Goal: Transaction & Acquisition: Purchase product/service

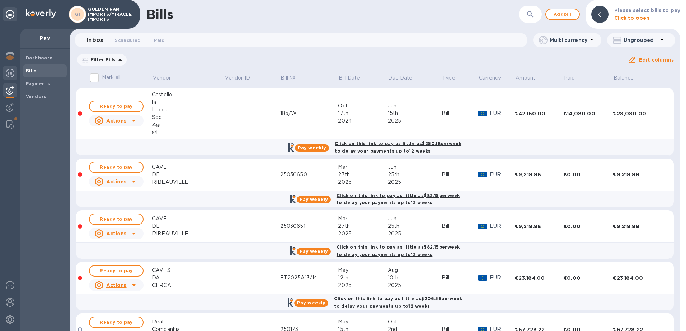
click at [8, 72] on img at bounding box center [10, 73] width 9 height 9
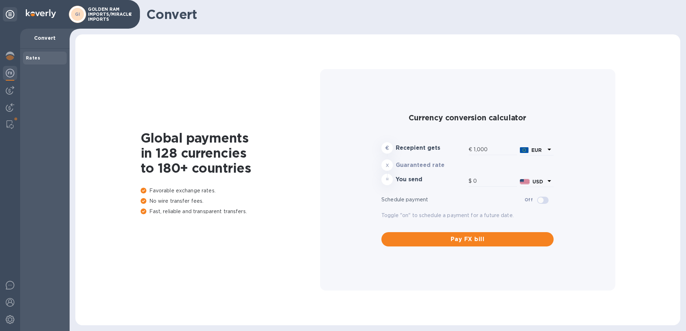
type input "1,184.03"
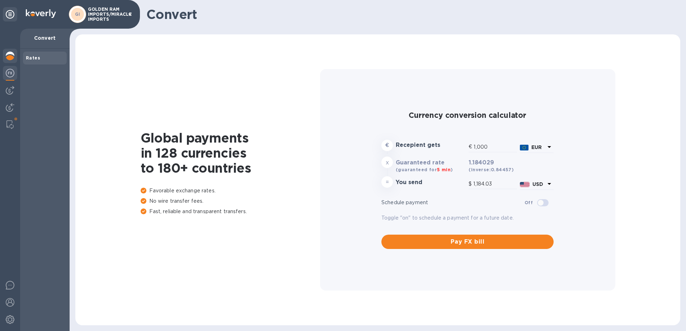
click at [9, 56] on img at bounding box center [10, 56] width 9 height 9
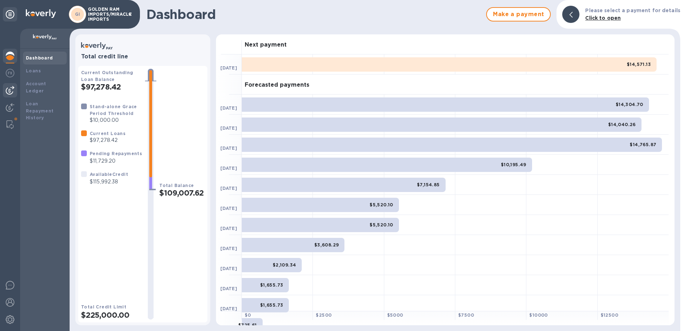
click at [13, 89] on img at bounding box center [10, 90] width 9 height 9
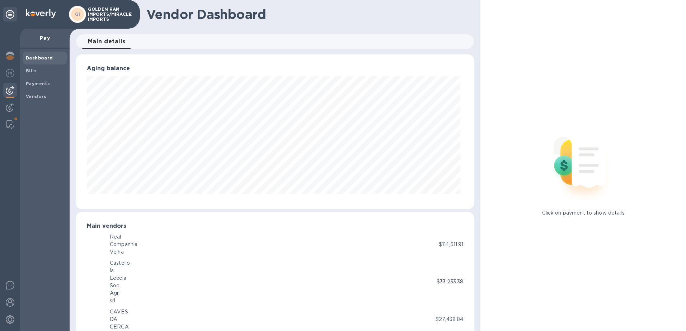
scroll to position [358458, 358218]
click at [32, 72] on b "Bills" at bounding box center [31, 70] width 11 height 5
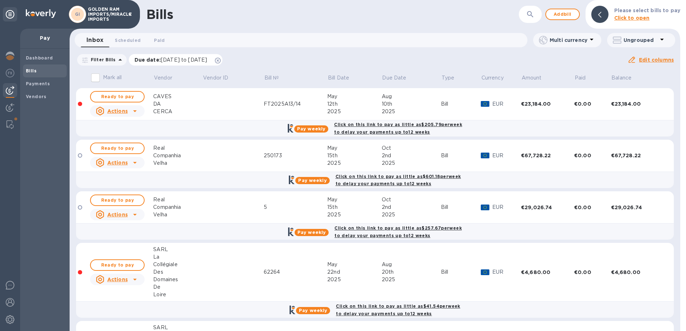
click at [221, 62] on icon at bounding box center [218, 61] width 6 height 6
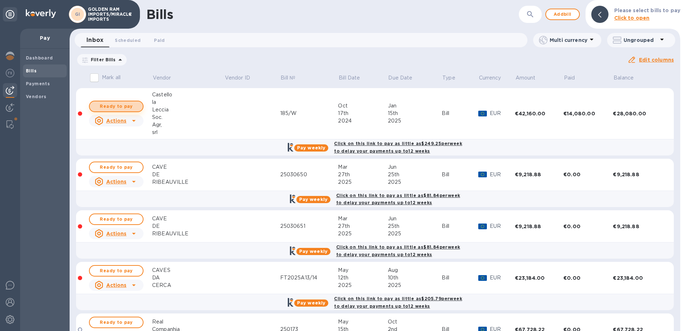
click at [128, 108] on span "Ready to pay" at bounding box center [116, 106] width 42 height 9
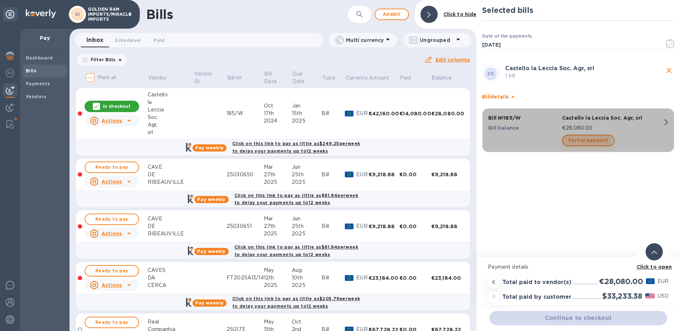
click at [587, 141] on span "Partial payment" at bounding box center [588, 140] width 39 height 9
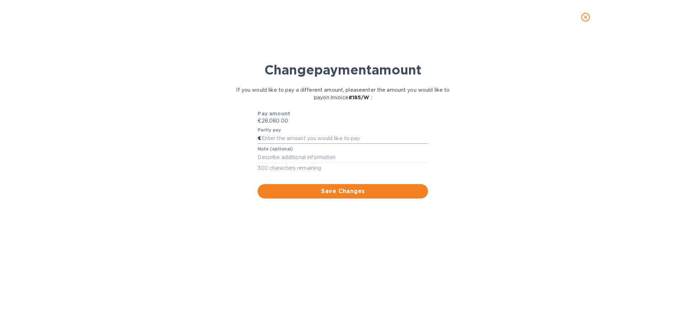
click at [283, 138] on input "text" at bounding box center [344, 138] width 167 height 11
type input "14,080"
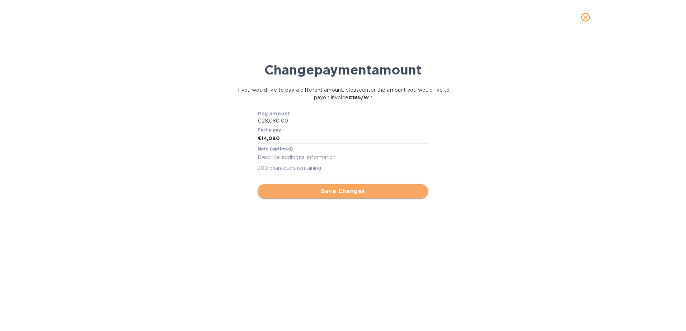
click at [337, 191] on span "Save Changes" at bounding box center [342, 191] width 159 height 9
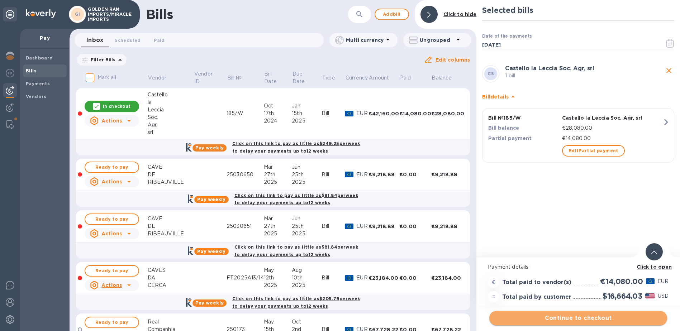
click at [590, 318] on span "Continue to checkout" at bounding box center [578, 318] width 166 height 9
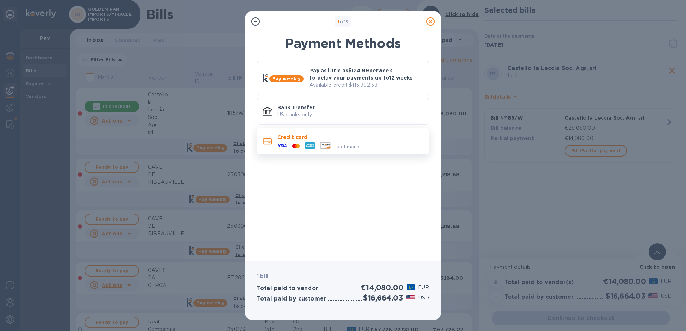
click at [367, 140] on p "Credit card" at bounding box center [350, 137] width 146 height 7
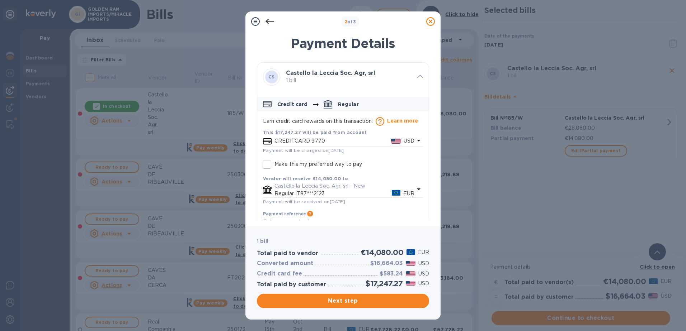
click at [414, 141] on icon "default-method" at bounding box center [418, 140] width 9 height 9
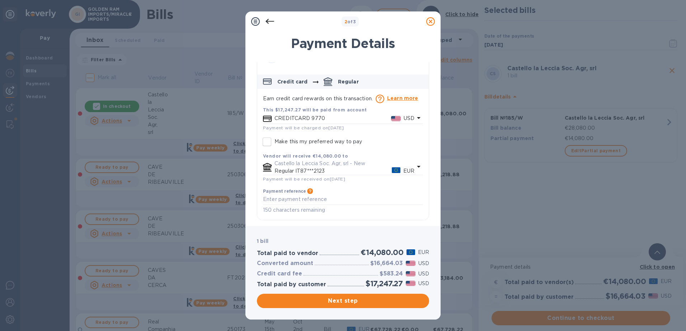
click at [415, 119] on icon "default-method" at bounding box center [418, 118] width 9 height 9
click at [416, 120] on icon "default-method" at bounding box center [418, 118] width 9 height 9
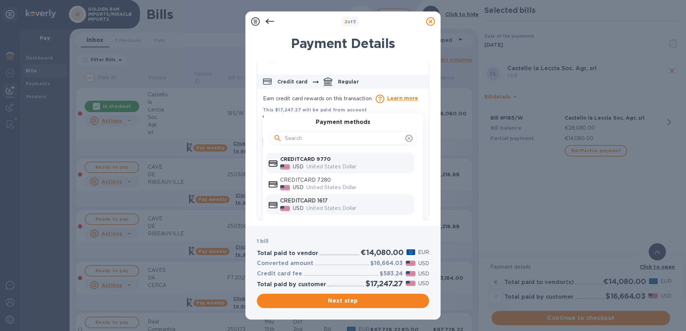
click at [317, 202] on p "CREDITCARD 1617" at bounding box center [345, 201] width 131 height 8
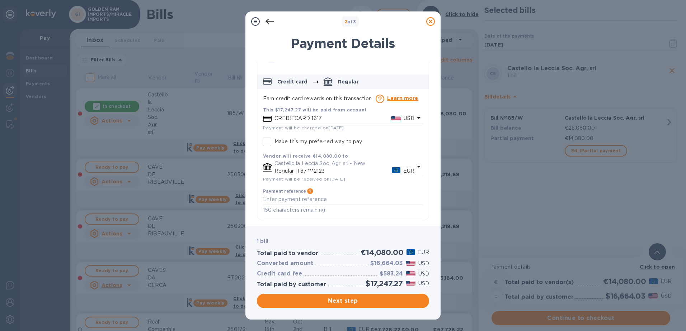
click at [417, 166] on icon "default-method" at bounding box center [419, 167] width 4 height 2
drag, startPoint x: 425, startPoint y: 148, endPoint x: 426, endPoint y: 167, distance: 18.3
click at [426, 167] on div "CS Castello la Leccia Soc. Agr, srl 1 bill Credit card Regular Earn credit card…" at bounding box center [343, 141] width 172 height 158
click at [299, 166] on p "Castello la Leccia Soc. Agr, srl - New" at bounding box center [344, 164] width 140 height 8
drag, startPoint x: 425, startPoint y: 185, endPoint x: 424, endPoint y: 203, distance: 18.7
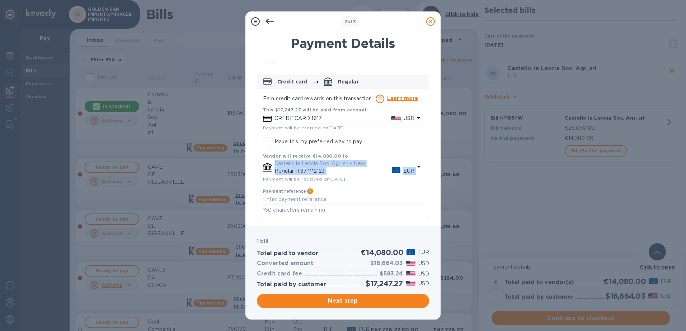
click at [424, 203] on div "This $17,247.27 will be paid from account CREDITCARD 1617 USD Payment will be c…" at bounding box center [342, 161] width 171 height 117
drag, startPoint x: 424, startPoint y: 203, endPoint x: 373, endPoint y: 198, distance: 51.6
click at [373, 198] on textarea "default-method" at bounding box center [343, 200] width 160 height 6
click at [427, 19] on icon at bounding box center [430, 21] width 9 height 9
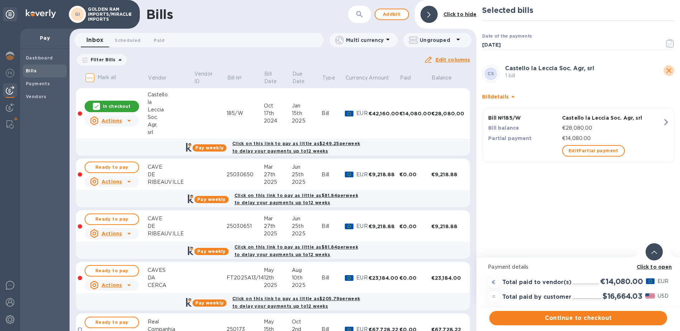
click at [672, 71] on icon "close" at bounding box center [669, 70] width 9 height 9
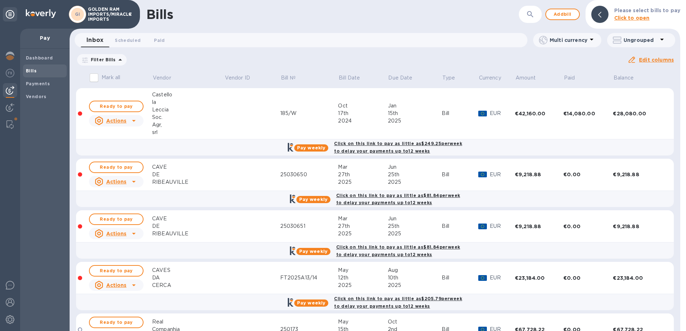
click at [662, 39] on icon at bounding box center [662, 40] width 4 height 2
click at [662, 39] on div at bounding box center [343, 165] width 686 height 331
click at [129, 105] on span "Ready to pay" at bounding box center [116, 106] width 42 height 9
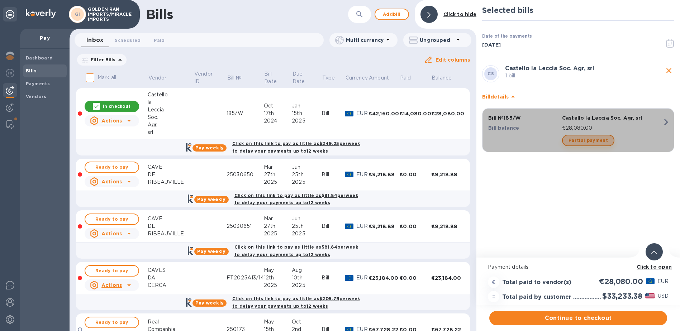
click at [593, 141] on span "Partial payment" at bounding box center [588, 140] width 39 height 9
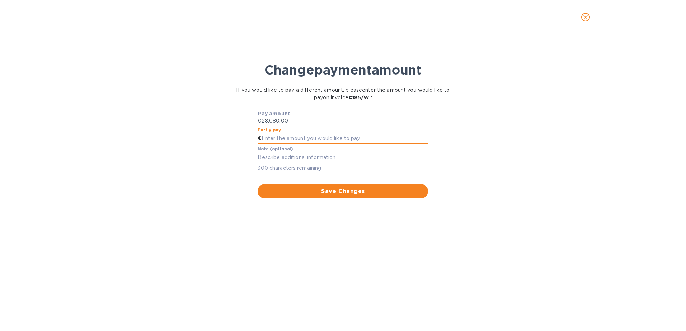
click at [320, 139] on input "text" at bounding box center [344, 138] width 167 height 11
type input "14,080"
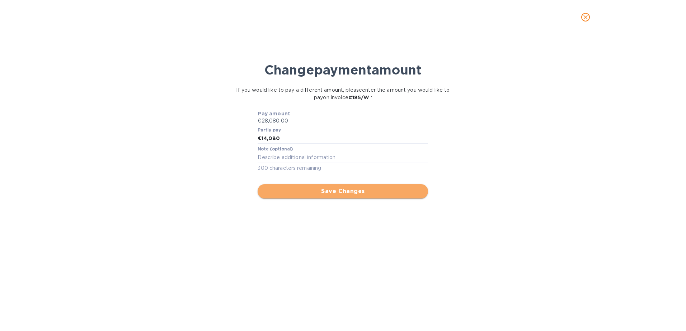
click at [342, 193] on span "Save Changes" at bounding box center [342, 191] width 159 height 9
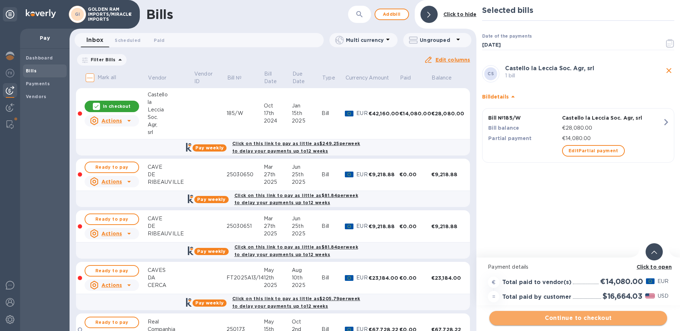
click at [579, 319] on span "Continue to checkout" at bounding box center [578, 318] width 166 height 9
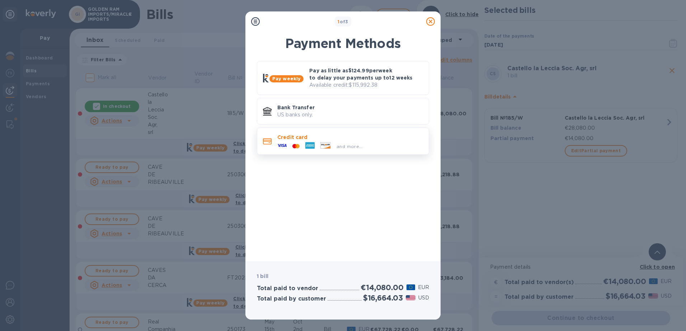
click at [334, 144] on div "and more..." at bounding box center [350, 147] width 32 height 8
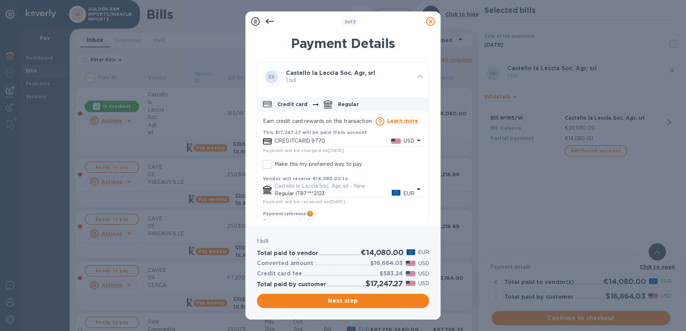
click at [416, 139] on icon "default-method" at bounding box center [418, 140] width 9 height 9
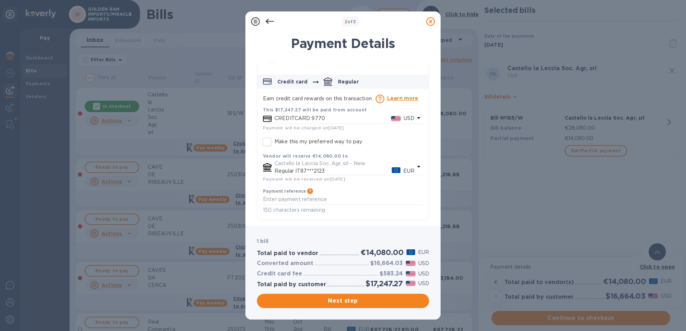
click at [417, 119] on icon "default-method" at bounding box center [418, 118] width 9 height 9
click at [426, 209] on div "CS Castello la Leccia Soc. Agr, srl 1 bill Credit card Regular Earn credit card…" at bounding box center [343, 130] width 172 height 181
click at [375, 121] on p "CREDITCARD 9770" at bounding box center [332, 119] width 117 height 8
click at [422, 218] on div "This $17,247.27 will be paid from account CREDITCARD 9770 USD Payment will be c…" at bounding box center [342, 161] width 171 height 117
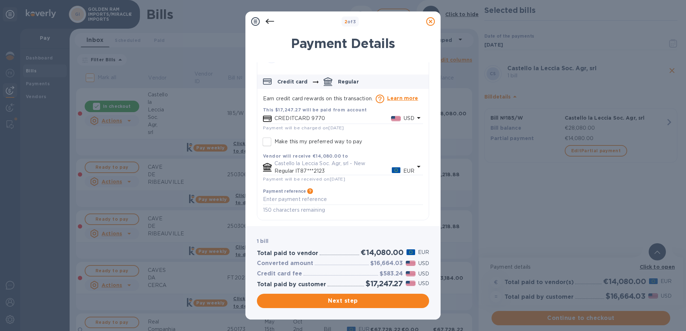
click at [422, 218] on div "This $17,247.27 will be paid from account CREDITCARD 9770 USD Payment will be c…" at bounding box center [342, 161] width 171 height 117
click at [414, 118] on icon "default-method" at bounding box center [418, 118] width 9 height 9
click at [402, 23] on div "2 of 3" at bounding box center [350, 21] width 146 height 10
click at [269, 120] on icon "default-method" at bounding box center [269, 120] width 2 height 1
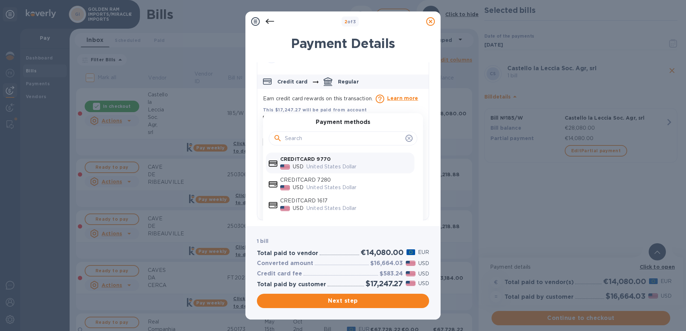
scroll to position [37, 0]
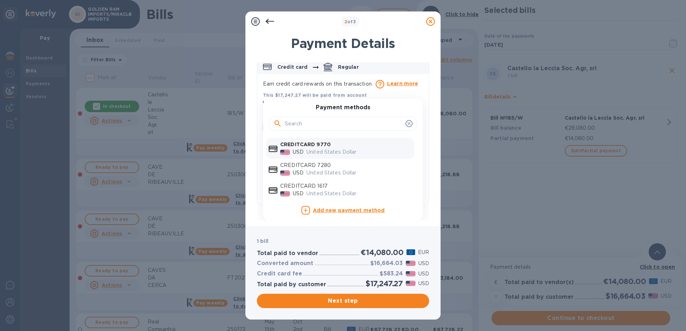
click at [344, 210] on b "Add new payment method" at bounding box center [349, 211] width 72 height 6
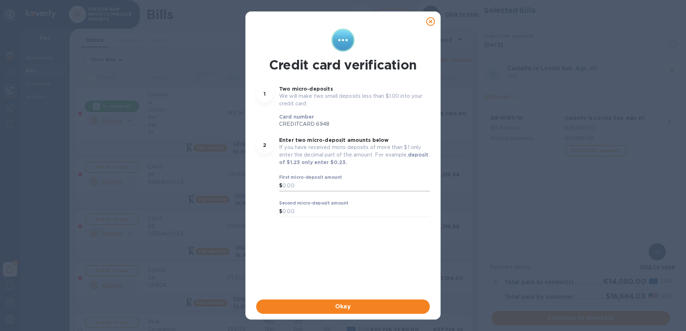
scroll to position [23, 0]
click at [315, 185] on input "text" at bounding box center [355, 186] width 147 height 11
type input "1"
click at [301, 213] on input "text" at bounding box center [355, 212] width 147 height 11
type input "0.49"
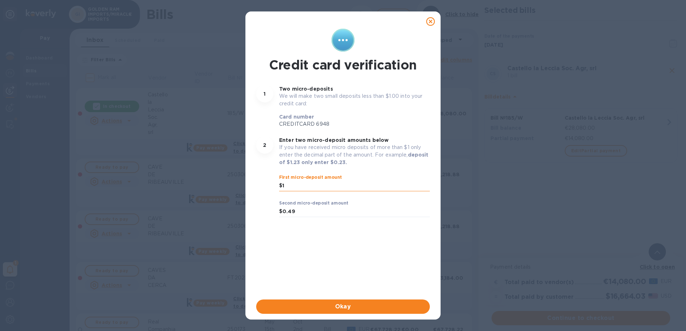
click at [298, 186] on input "1" at bounding box center [355, 186] width 147 height 11
type input "1.00"
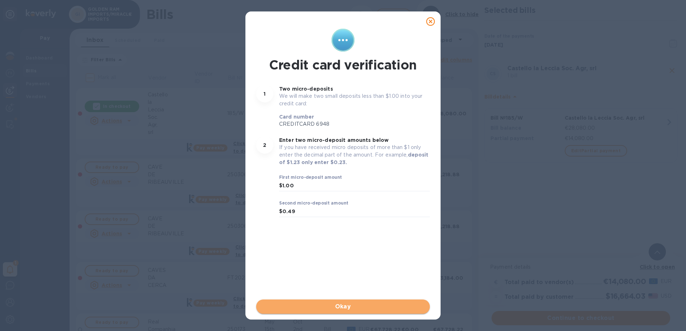
click at [353, 302] on button "Okay" at bounding box center [343, 307] width 174 height 14
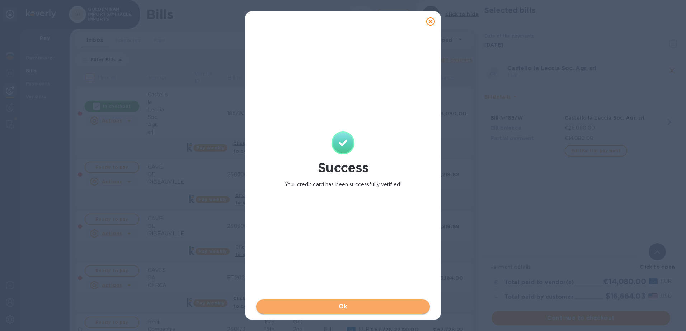
click at [348, 305] on span "Ok" at bounding box center [343, 307] width 162 height 9
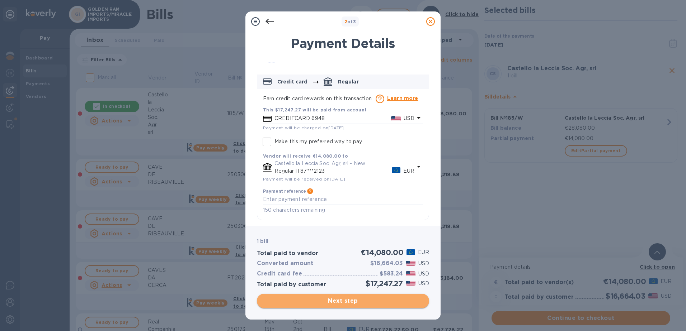
click at [349, 298] on span "Next step" at bounding box center [343, 301] width 161 height 9
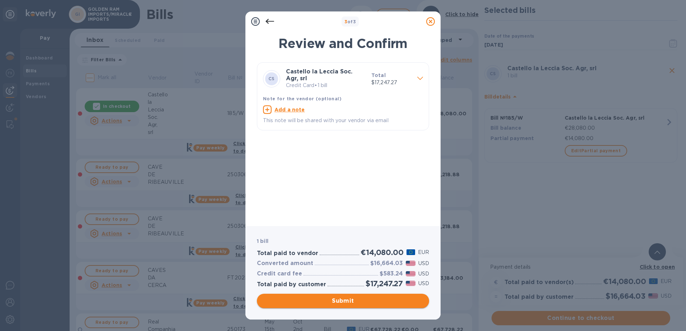
click at [333, 303] on span "Submit" at bounding box center [343, 301] width 161 height 9
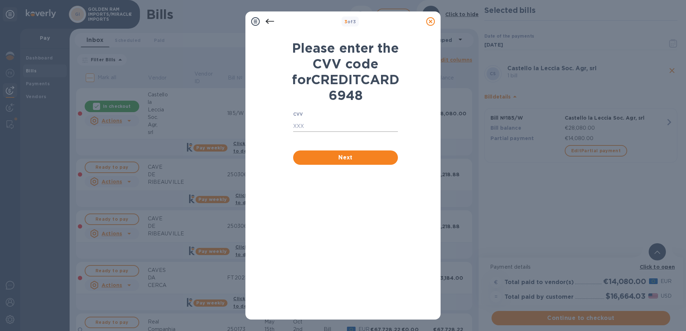
click at [318, 132] on input "text" at bounding box center [345, 126] width 105 height 11
type input "282"
click at [358, 162] on span "Next" at bounding box center [345, 157] width 93 height 9
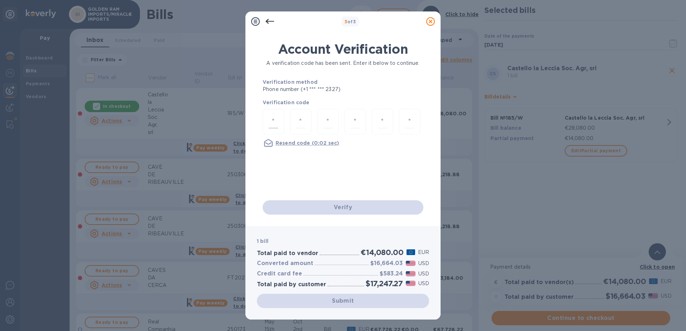
click at [270, 116] on input "number" at bounding box center [273, 121] width 9 height 13
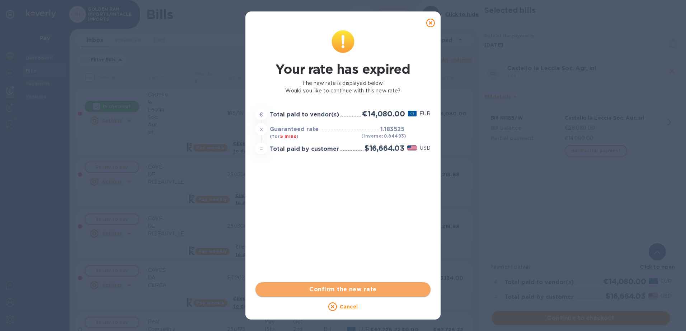
click at [345, 293] on span "Confirm the new rate" at bounding box center [343, 289] width 164 height 9
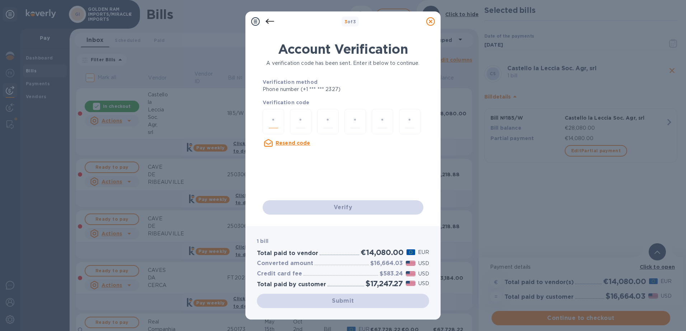
type input "8"
type input "0"
type input "9"
type input "8"
type input "0"
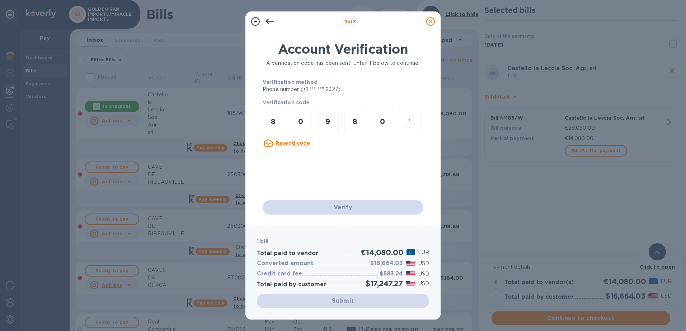
type input "5"
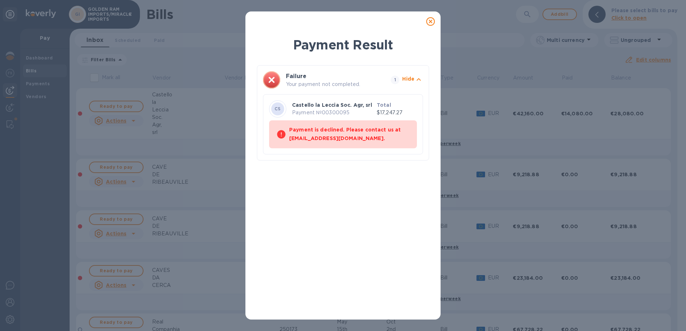
click at [270, 79] on icon at bounding box center [272, 80] width 6 height 6
click at [428, 22] on icon at bounding box center [430, 21] width 9 height 9
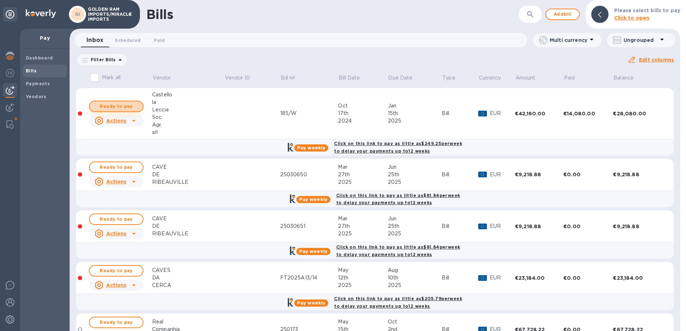
click at [113, 107] on span "Ready to pay" at bounding box center [116, 106] width 42 height 9
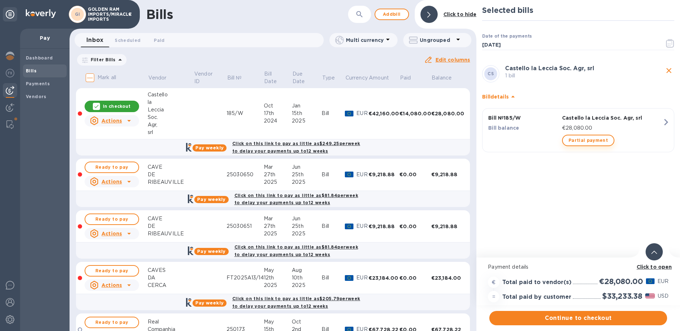
click at [582, 137] on span "Partial payment" at bounding box center [588, 140] width 39 height 9
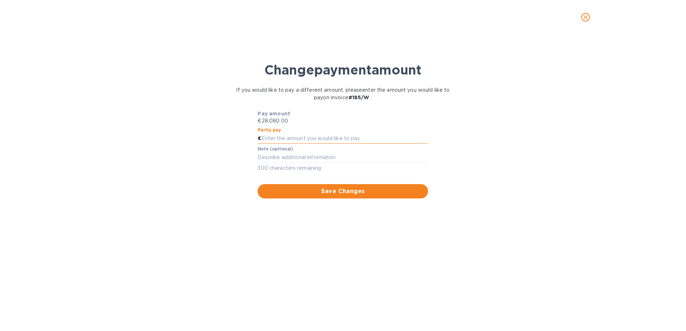
click at [323, 141] on input "text" at bounding box center [344, 138] width 167 height 11
type input "14,080"
click at [334, 193] on span "Save Changes" at bounding box center [342, 191] width 159 height 9
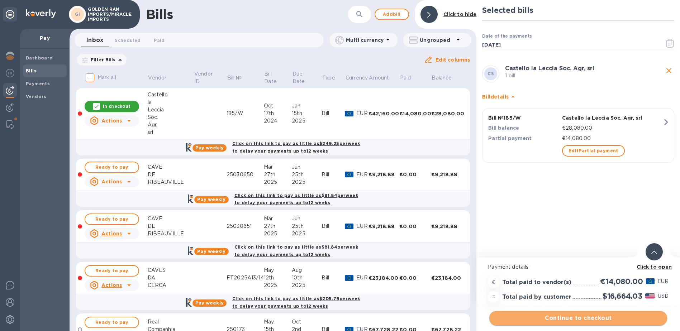
click at [596, 317] on span "Continue to checkout" at bounding box center [578, 318] width 166 height 9
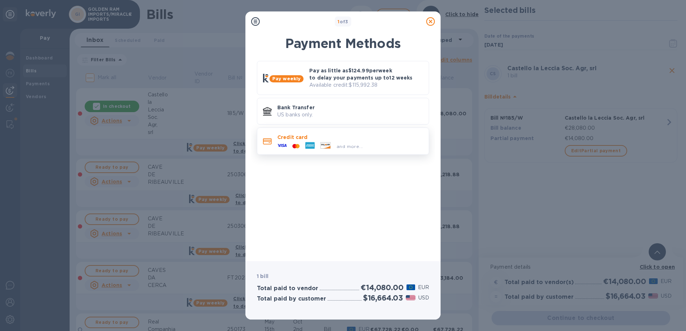
click at [338, 134] on p "Credit card" at bounding box center [350, 137] width 146 height 7
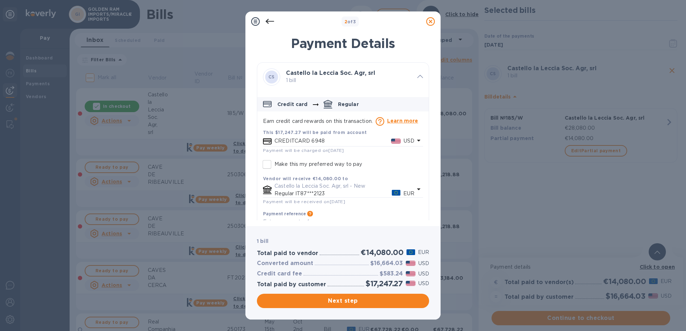
click at [315, 135] on b "This $17,247.27 will be paid from account" at bounding box center [315, 132] width 104 height 5
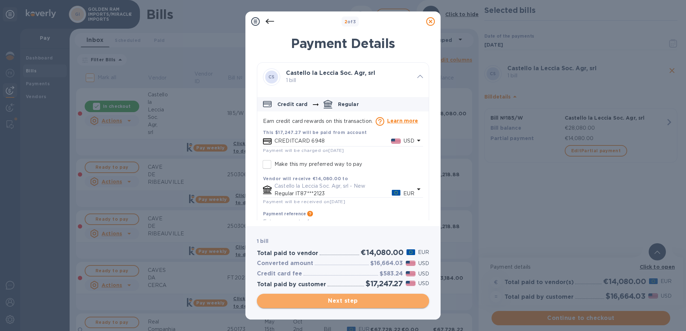
click at [348, 300] on span "Next step" at bounding box center [343, 301] width 161 height 9
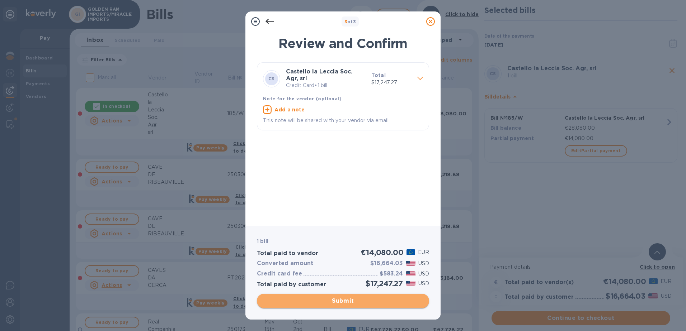
click at [348, 300] on span "Submit" at bounding box center [343, 301] width 161 height 9
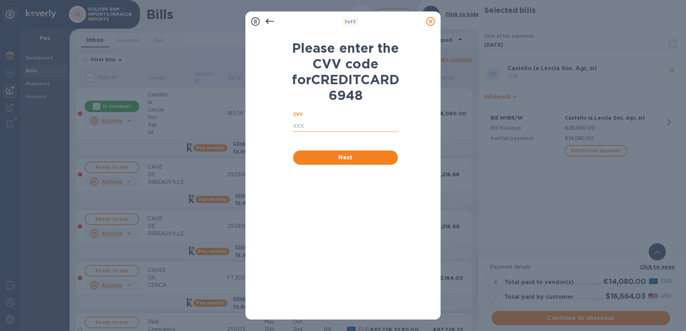
click at [327, 132] on input "text" at bounding box center [345, 126] width 105 height 11
type input "282"
click at [340, 162] on span "Next" at bounding box center [345, 157] width 93 height 9
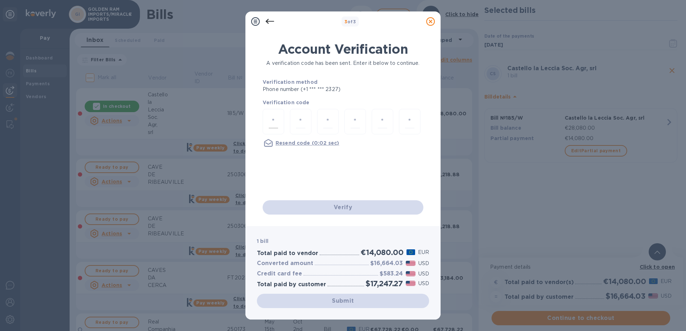
click at [269, 118] on input "number" at bounding box center [273, 121] width 9 height 13
type input "4"
type input "2"
type input "4"
type input "3"
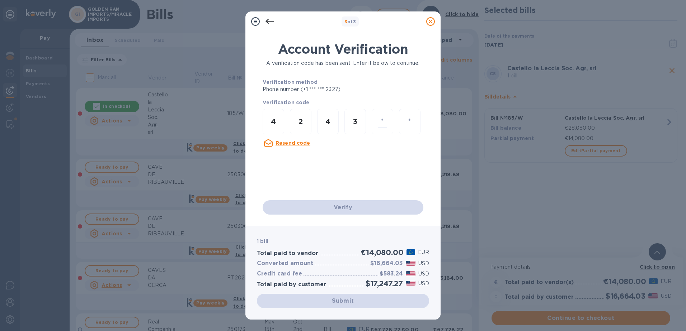
type input "7"
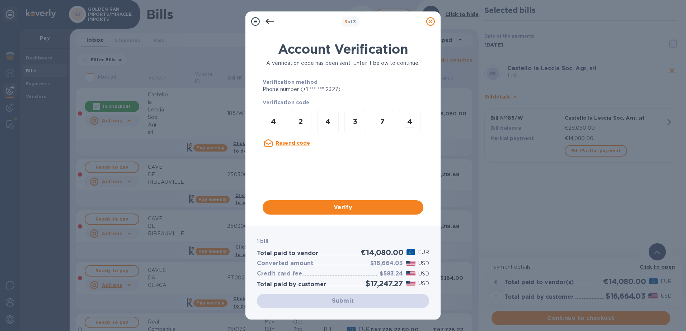
type input "3"
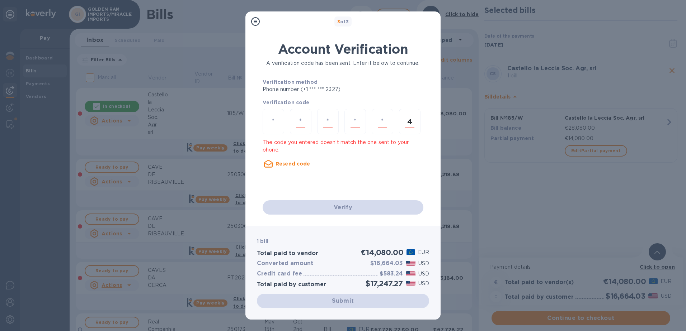
type input "4"
click at [270, 119] on input "number" at bounding box center [273, 121] width 9 height 13
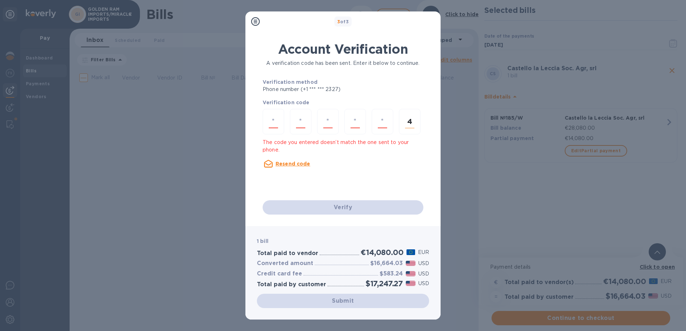
drag, startPoint x: 413, startPoint y: 123, endPoint x: 400, endPoint y: 122, distance: 13.0
click at [400, 122] on div "4" at bounding box center [410, 121] width 22 height 25
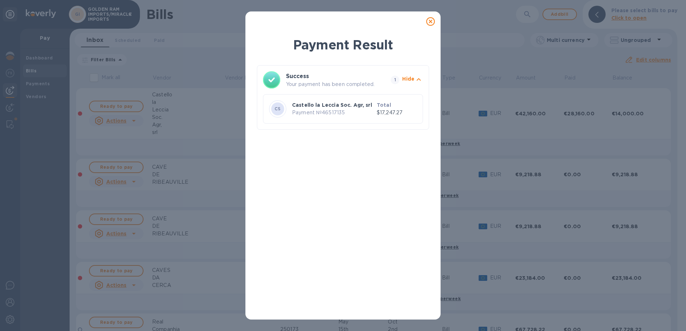
click at [347, 214] on div "Payment Result Success Your payment has been completed. 1 Hide CS Castello la L…" at bounding box center [343, 175] width 172 height 278
click at [430, 23] on icon at bounding box center [430, 21] width 9 height 9
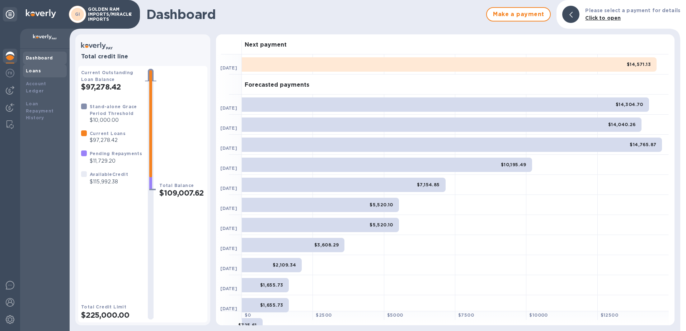
click at [36, 70] on b "Loans" at bounding box center [33, 70] width 15 height 5
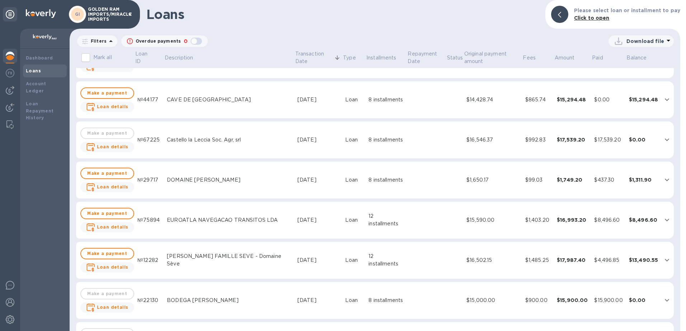
scroll to position [275, 0]
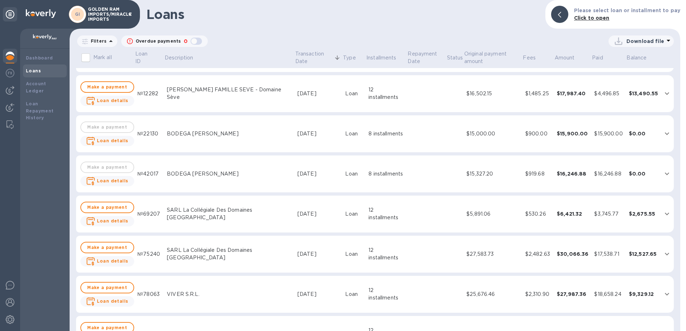
click at [164, 174] on td "BODEGA [PERSON_NAME]" at bounding box center [229, 174] width 131 height 37
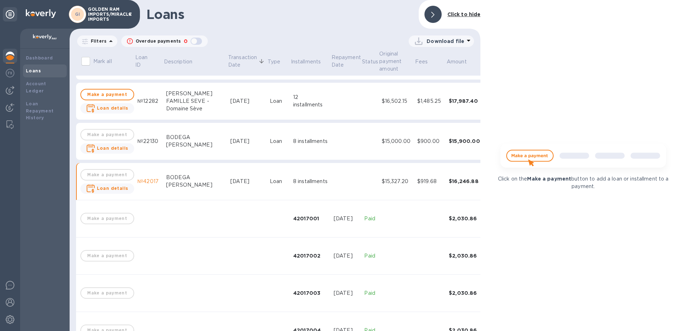
scroll to position [283, 0]
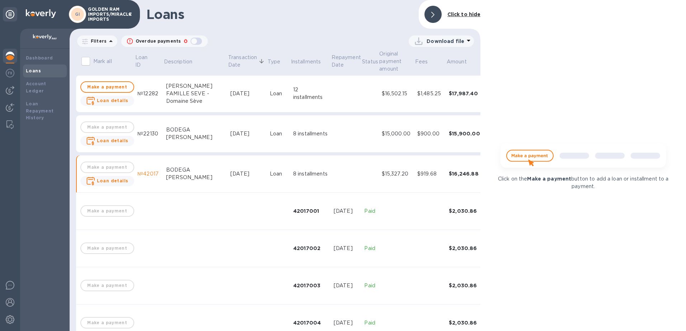
click at [166, 174] on div "BODEGA [PERSON_NAME]" at bounding box center [195, 173] width 58 height 15
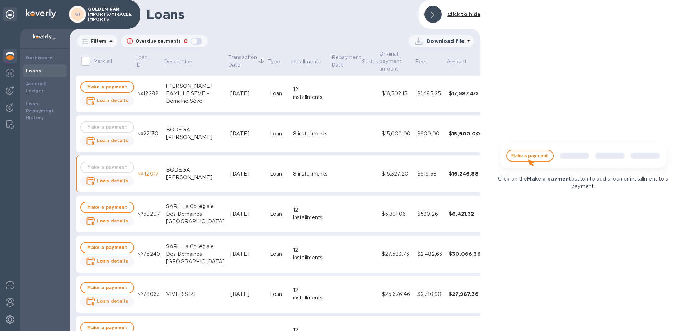
click at [356, 30] on div "Loans Click to hide Filters Overdue payments 0 Download file Mark all Loan ID D…" at bounding box center [275, 165] width 411 height 331
click at [440, 41] on p "Download file" at bounding box center [445, 41] width 38 height 7
click at [431, 60] on li "XLSX file" at bounding box center [441, 58] width 49 height 20
click at [306, 21] on h1 "Loans" at bounding box center [279, 14] width 266 height 15
click at [12, 56] on img at bounding box center [10, 56] width 9 height 9
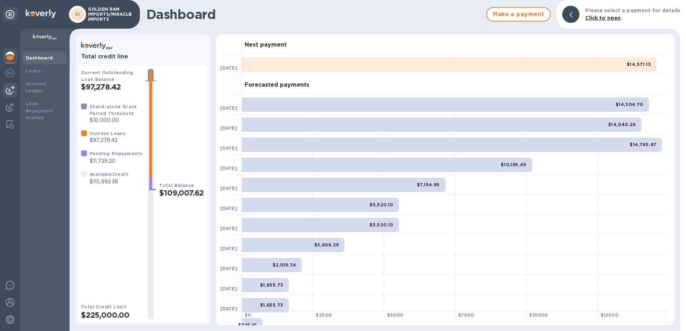
click at [10, 91] on img at bounding box center [10, 90] width 9 height 9
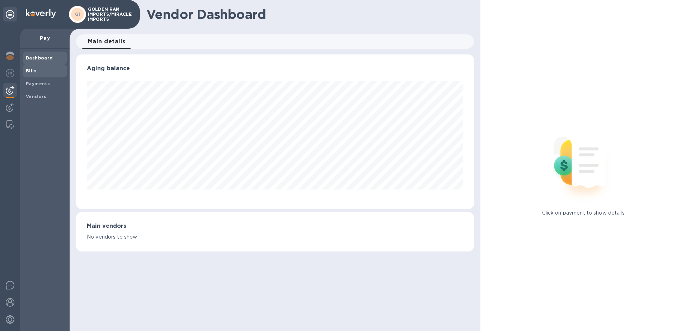
scroll to position [155, 398]
click at [29, 72] on b "Bills" at bounding box center [31, 70] width 11 height 5
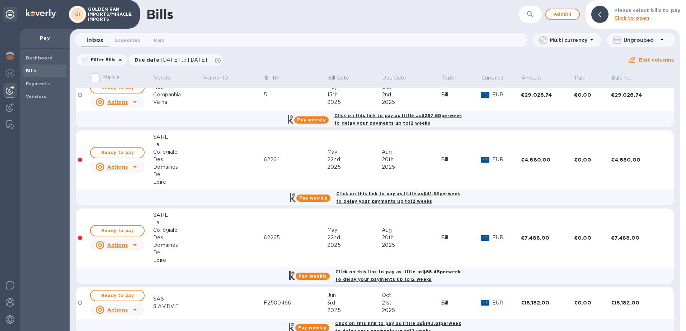
scroll to position [123, 0]
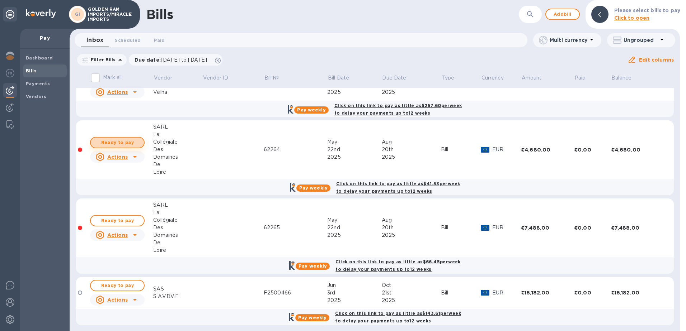
click at [129, 139] on span "Ready to pay" at bounding box center [117, 142] width 42 height 9
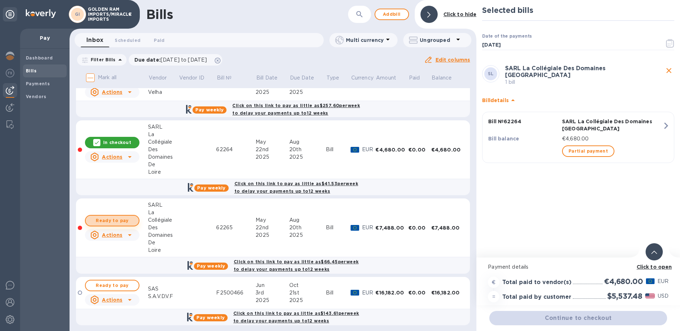
click at [113, 220] on span "Ready to pay" at bounding box center [112, 221] width 42 height 9
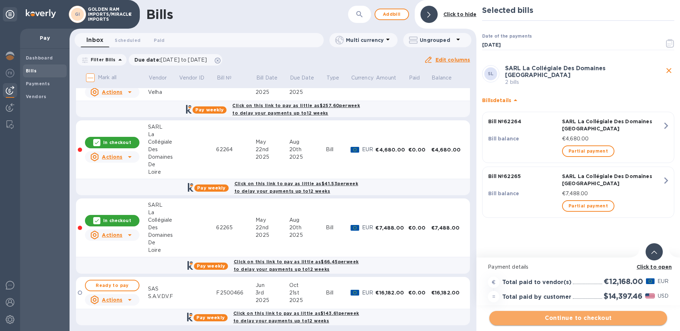
click at [586, 321] on span "Continue to checkout" at bounding box center [578, 318] width 166 height 9
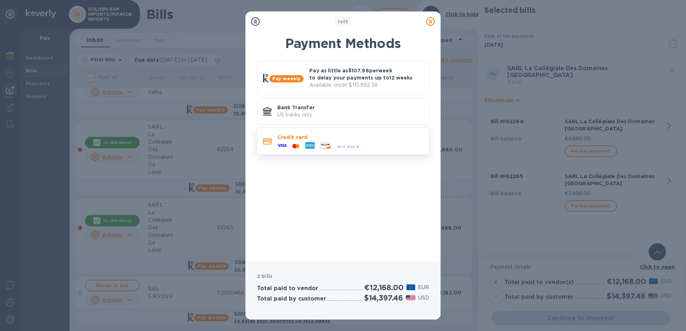
click at [322, 135] on p "Credit card" at bounding box center [350, 137] width 146 height 7
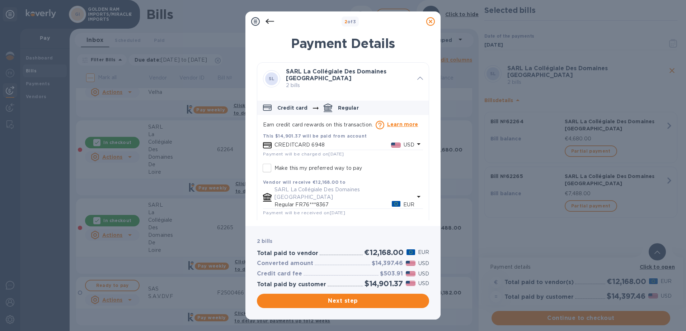
click at [417, 144] on icon "default-method" at bounding box center [419, 144] width 4 height 2
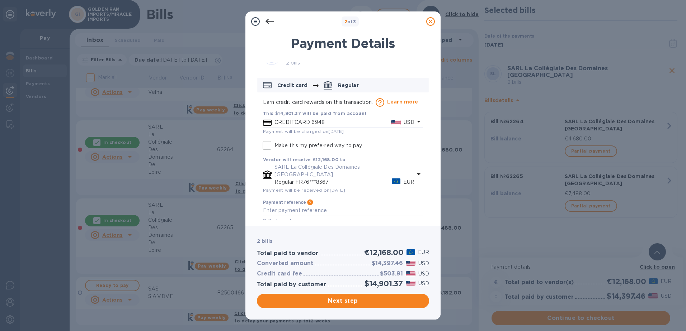
scroll to position [26, 0]
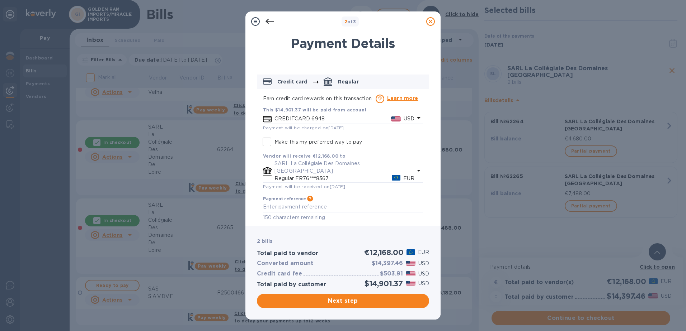
click at [415, 119] on icon "default-method" at bounding box center [418, 118] width 9 height 9
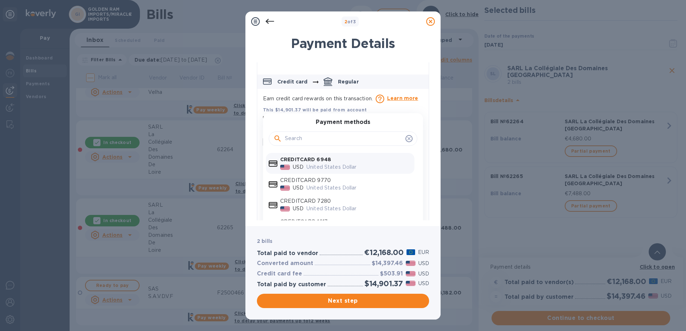
scroll to position [14, 0]
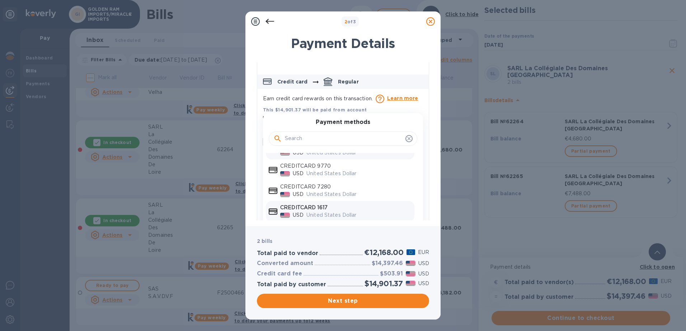
click at [325, 212] on p "United States Dollar" at bounding box center [358, 216] width 105 height 8
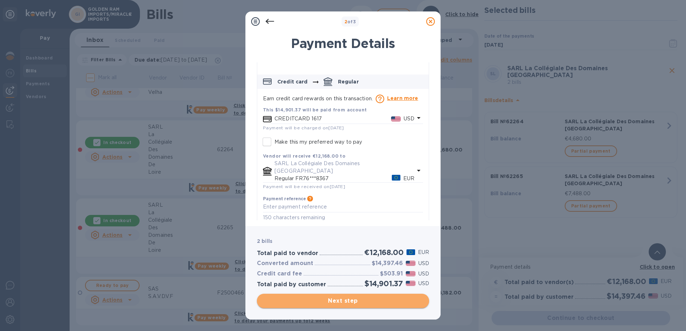
click at [347, 302] on span "Next step" at bounding box center [343, 301] width 161 height 9
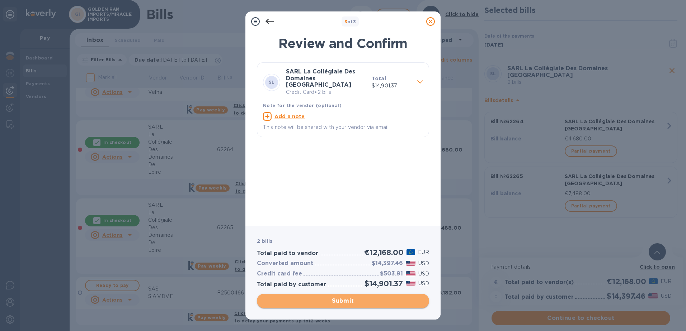
click at [346, 300] on span "Submit" at bounding box center [343, 301] width 161 height 9
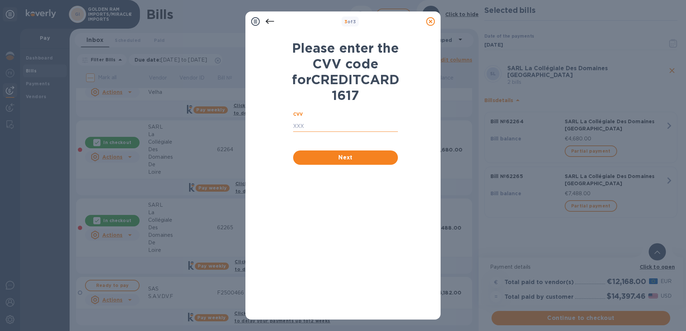
click at [303, 132] on input "text" at bounding box center [345, 126] width 105 height 11
type input "441"
click at [347, 162] on span "Next" at bounding box center [345, 157] width 93 height 9
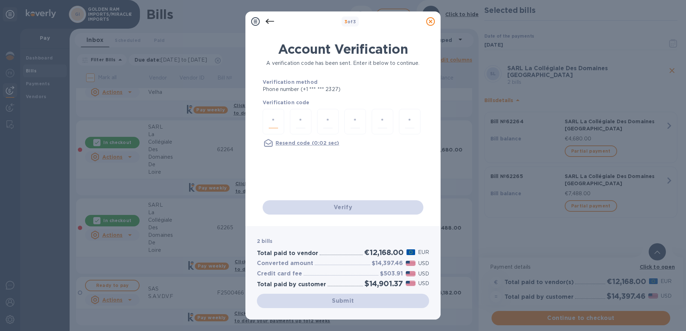
click at [269, 122] on input "number" at bounding box center [273, 121] width 9 height 13
type input "7"
type input "3"
type input "4"
type input "9"
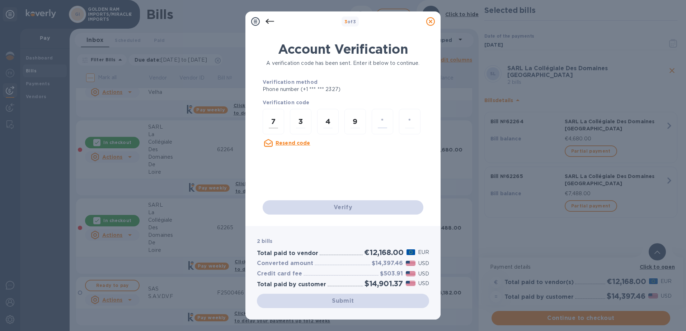
type input "3"
type input "1"
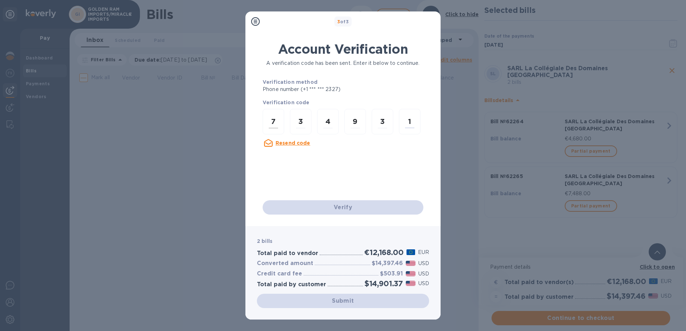
scroll to position [0, 0]
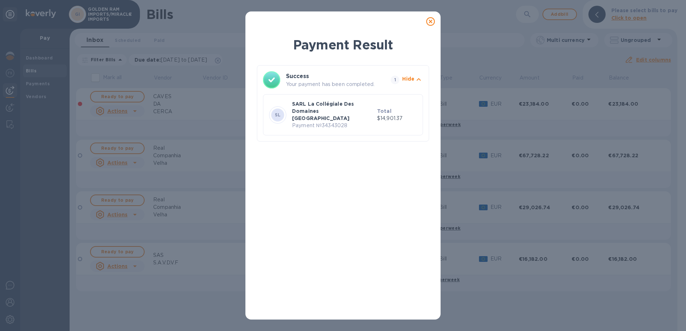
click at [432, 21] on icon at bounding box center [430, 21] width 9 height 9
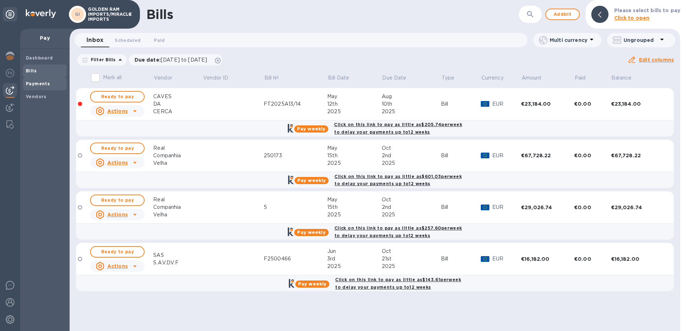
click at [36, 85] on b "Payments" at bounding box center [38, 83] width 24 height 5
